Goal: Information Seeking & Learning: Find specific fact

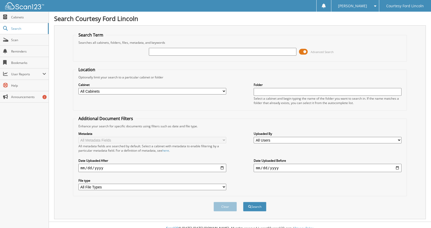
click at [307, 51] on span at bounding box center [303, 52] width 9 height 8
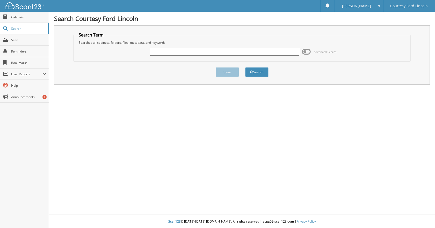
click at [178, 51] on input "text" at bounding box center [224, 52] width 149 height 8
type input "228281"
click at [263, 74] on button "Search" at bounding box center [256, 72] width 23 height 10
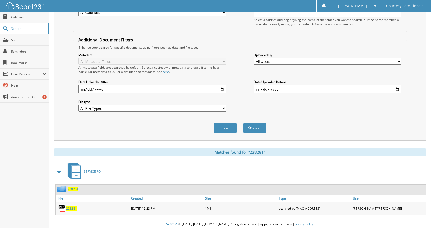
scroll to position [82, 0]
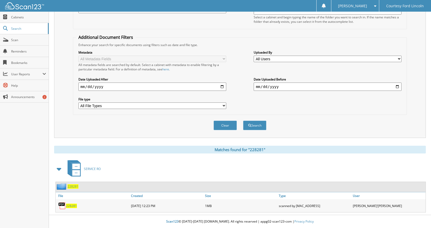
click at [73, 207] on span "228281" at bounding box center [71, 206] width 11 height 4
drag, startPoint x: 140, startPoint y: 175, endPoint x: 70, endPoint y: 207, distance: 76.7
click at [70, 207] on span "228281" at bounding box center [71, 206] width 11 height 4
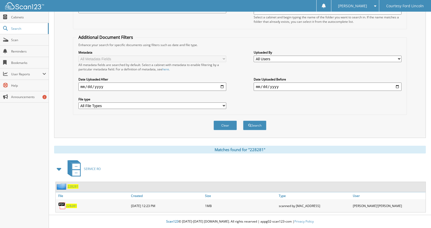
click at [70, 207] on span "228281" at bounding box center [71, 206] width 11 height 4
click at [64, 206] on img at bounding box center [62, 206] width 8 height 8
click at [72, 187] on span "228281" at bounding box center [73, 186] width 11 height 4
